Goal: Information Seeking & Learning: Learn about a topic

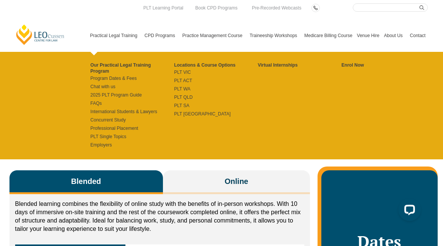
click at [113, 39] on link "Practical Legal Training" at bounding box center [115, 35] width 55 height 33
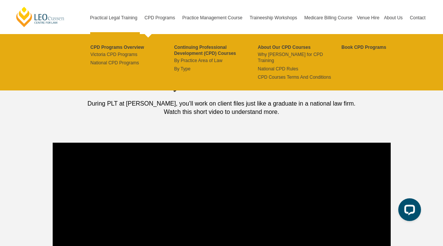
scroll to position [556, 0]
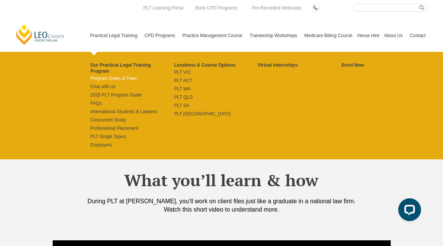
click at [107, 75] on link "Program Dates & Fees" at bounding box center [133, 78] width 84 height 6
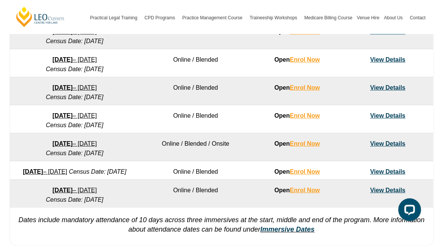
scroll to position [514, 0]
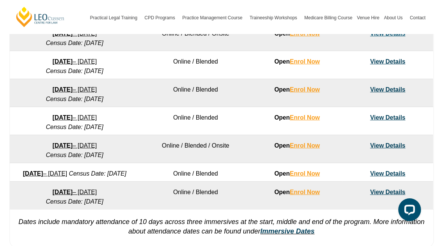
click at [391, 120] on link "View Details" at bounding box center [387, 117] width 35 height 6
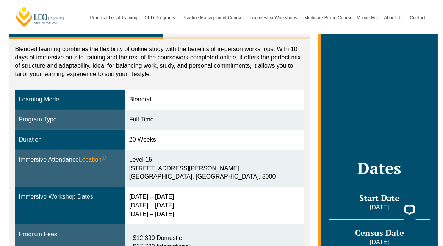
scroll to position [157, 0]
